Goal: Check status: Check status

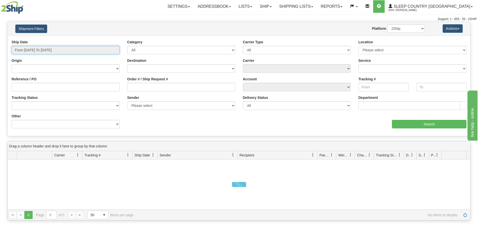
click at [63, 51] on input "From [DATE] To [DATE]" at bounding box center [66, 50] width 108 height 9
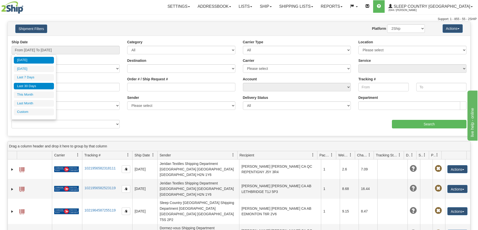
click at [46, 88] on li "Last 30 Days" at bounding box center [34, 86] width 40 height 7
type input "From [DATE] To [DATE]"
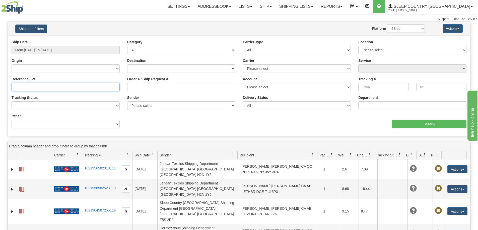
click at [59, 86] on input "Reference / PO" at bounding box center [66, 87] width 108 height 9
paste input "9000I064321"
type input "9000I064321"
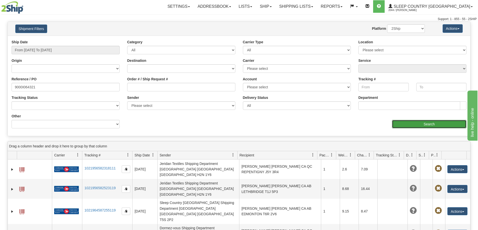
click at [436, 123] on input "Search" at bounding box center [429, 124] width 74 height 9
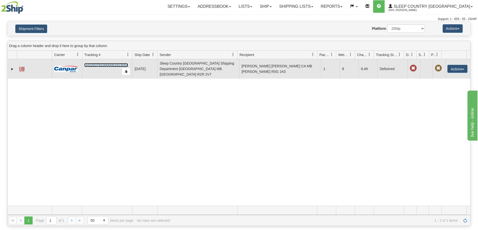
click at [117, 64] on link "D432937810000001913001" at bounding box center [106, 65] width 44 height 4
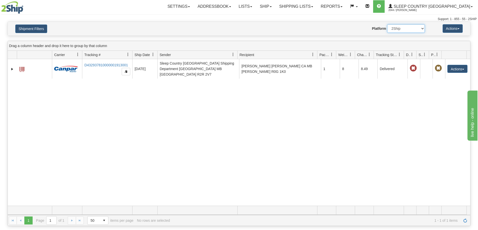
click at [421, 26] on select "2Ship Imported" at bounding box center [406, 28] width 38 height 9
select select "1"
click at [387, 24] on select "2Ship Imported" at bounding box center [406, 28] width 38 height 9
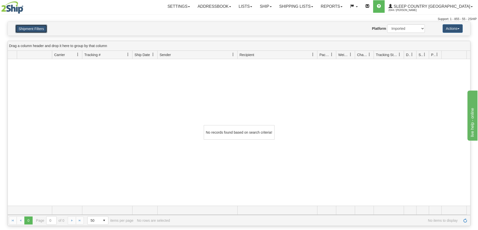
click at [36, 26] on button "Shipment Filters" at bounding box center [31, 29] width 32 height 9
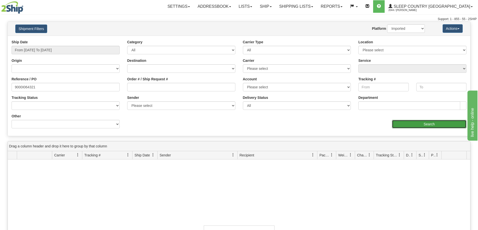
click at [429, 122] on input "Search" at bounding box center [429, 124] width 74 height 9
